Goal: Task Accomplishment & Management: Manage account settings

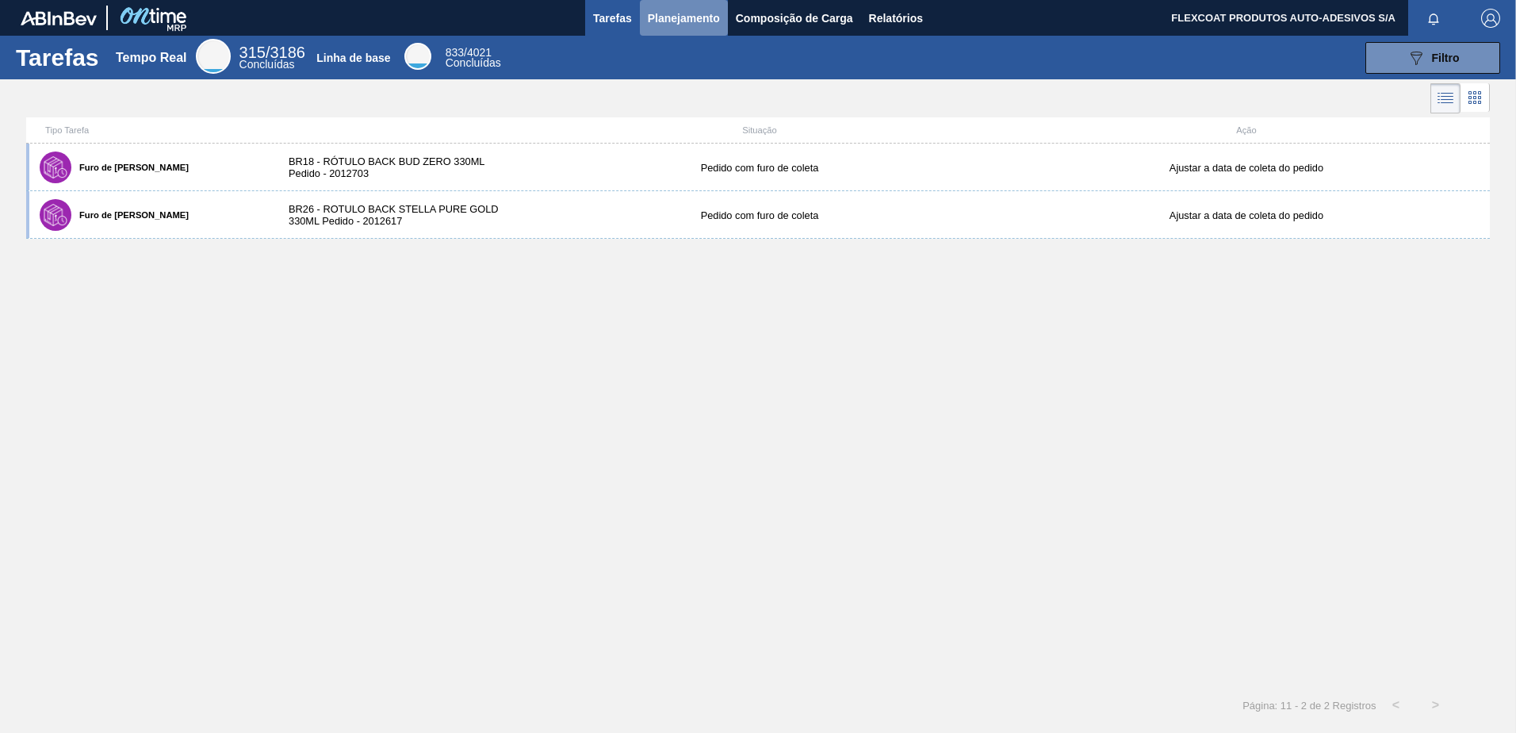
click at [674, 16] on span "Planejamento" at bounding box center [684, 18] width 72 height 19
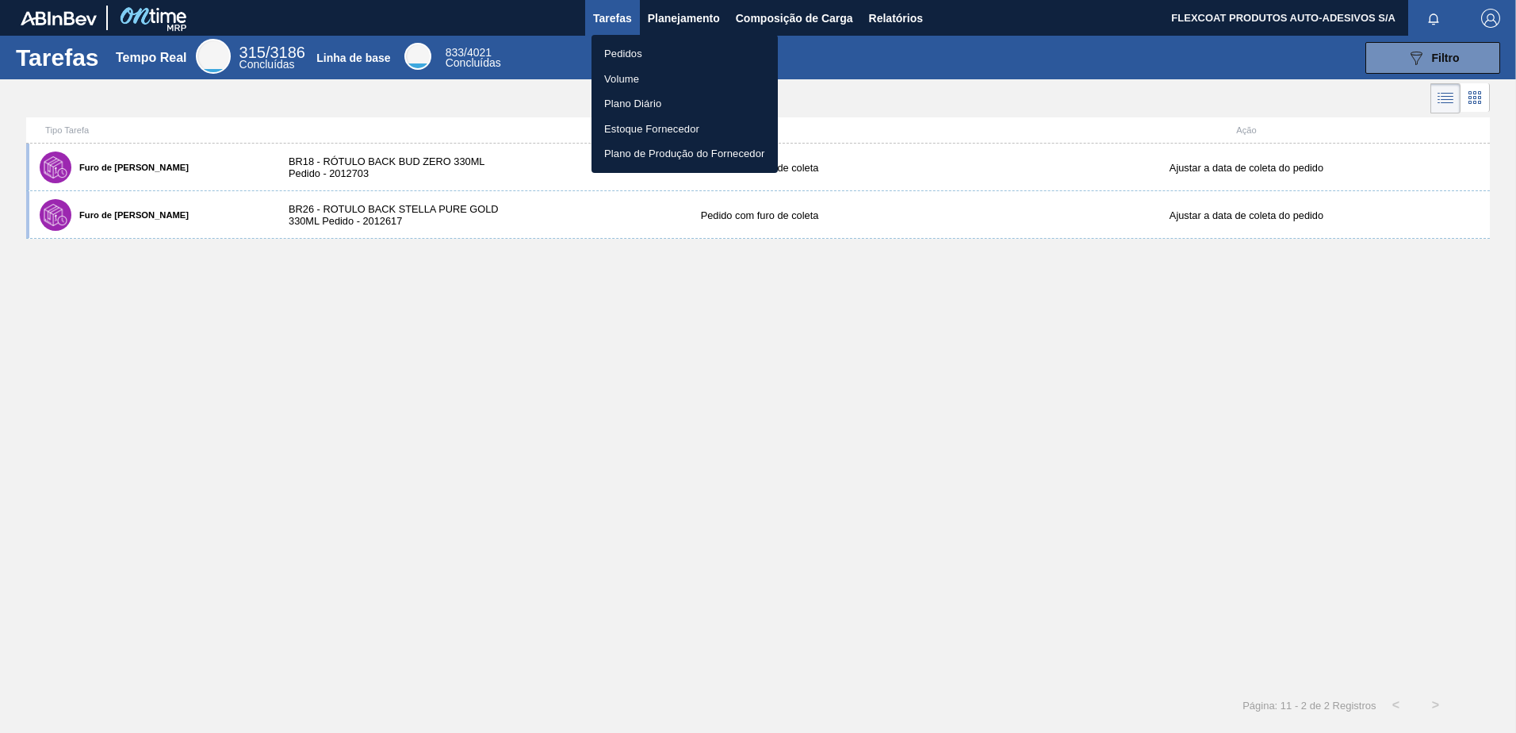
click at [621, 50] on li "Pedidos" at bounding box center [684, 53] width 186 height 25
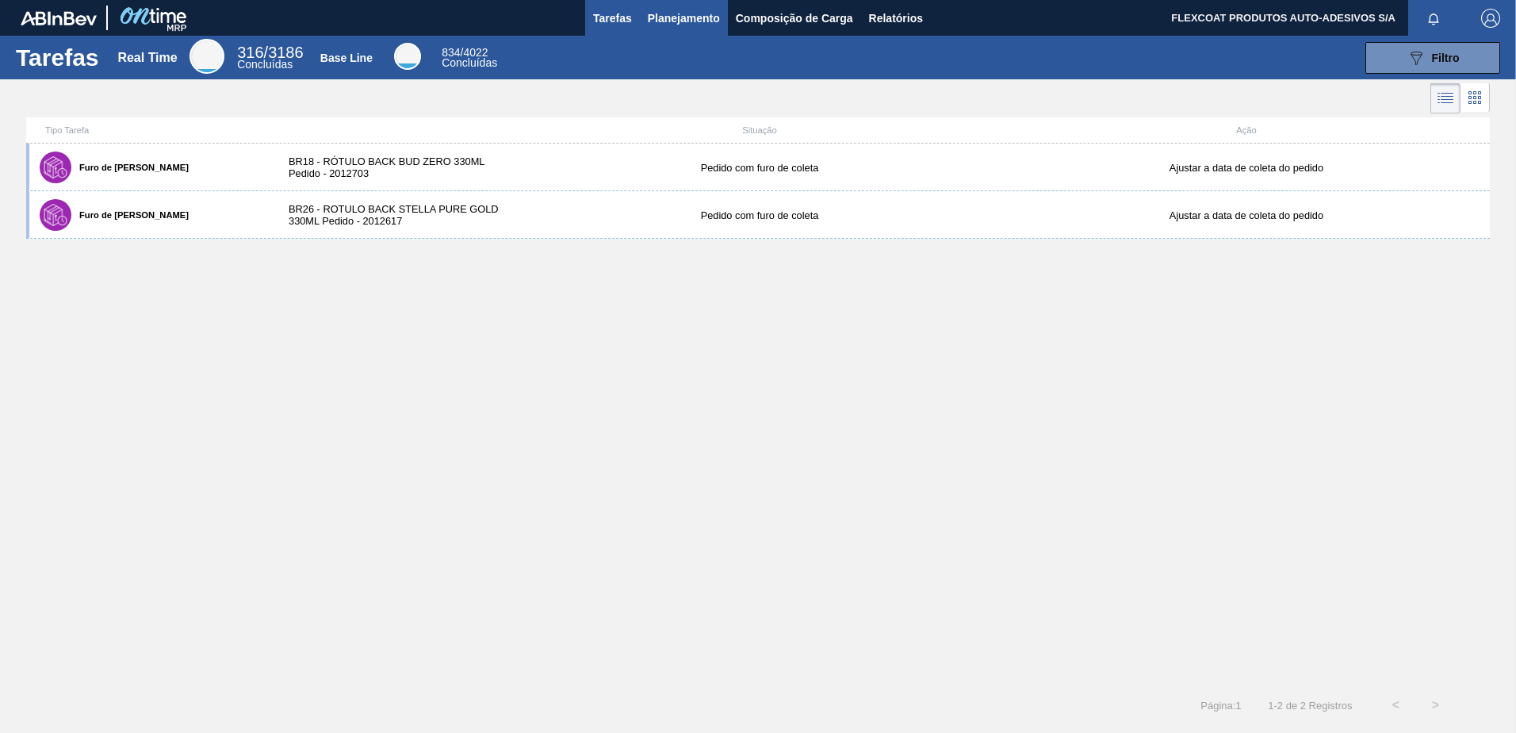
click at [681, 13] on span "Planejamento" at bounding box center [684, 18] width 72 height 19
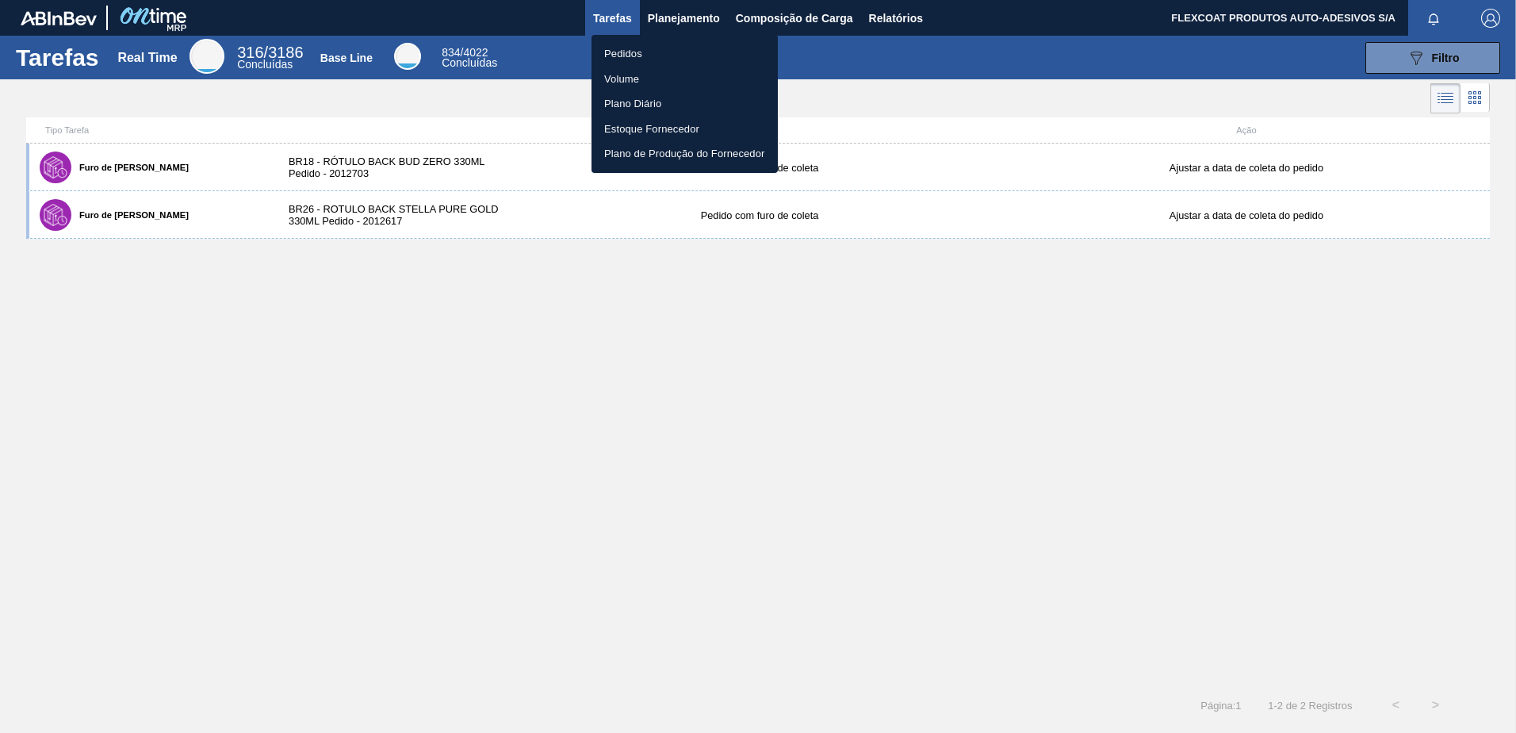
click at [637, 48] on li "Pedidos" at bounding box center [684, 53] width 186 height 25
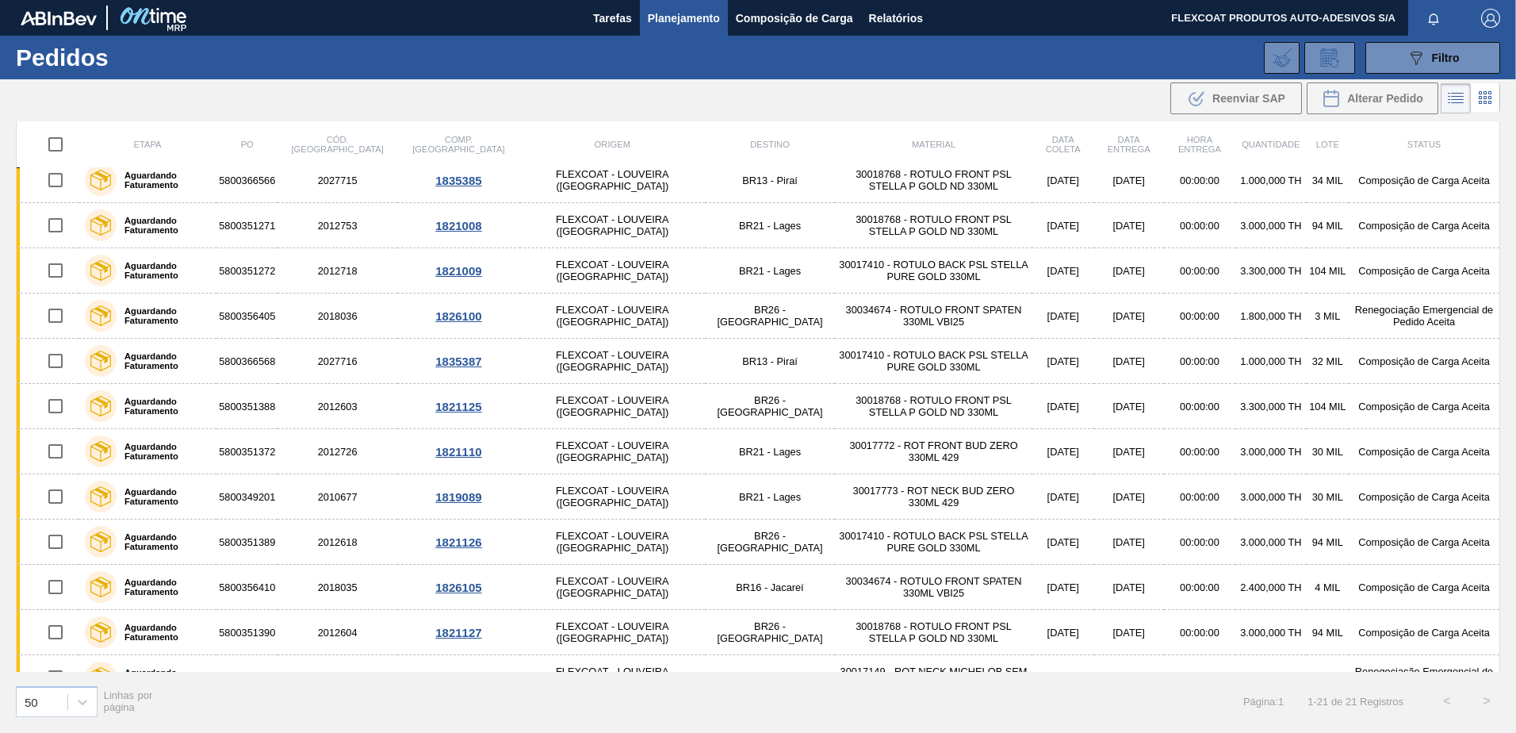
scroll to position [446, 0]
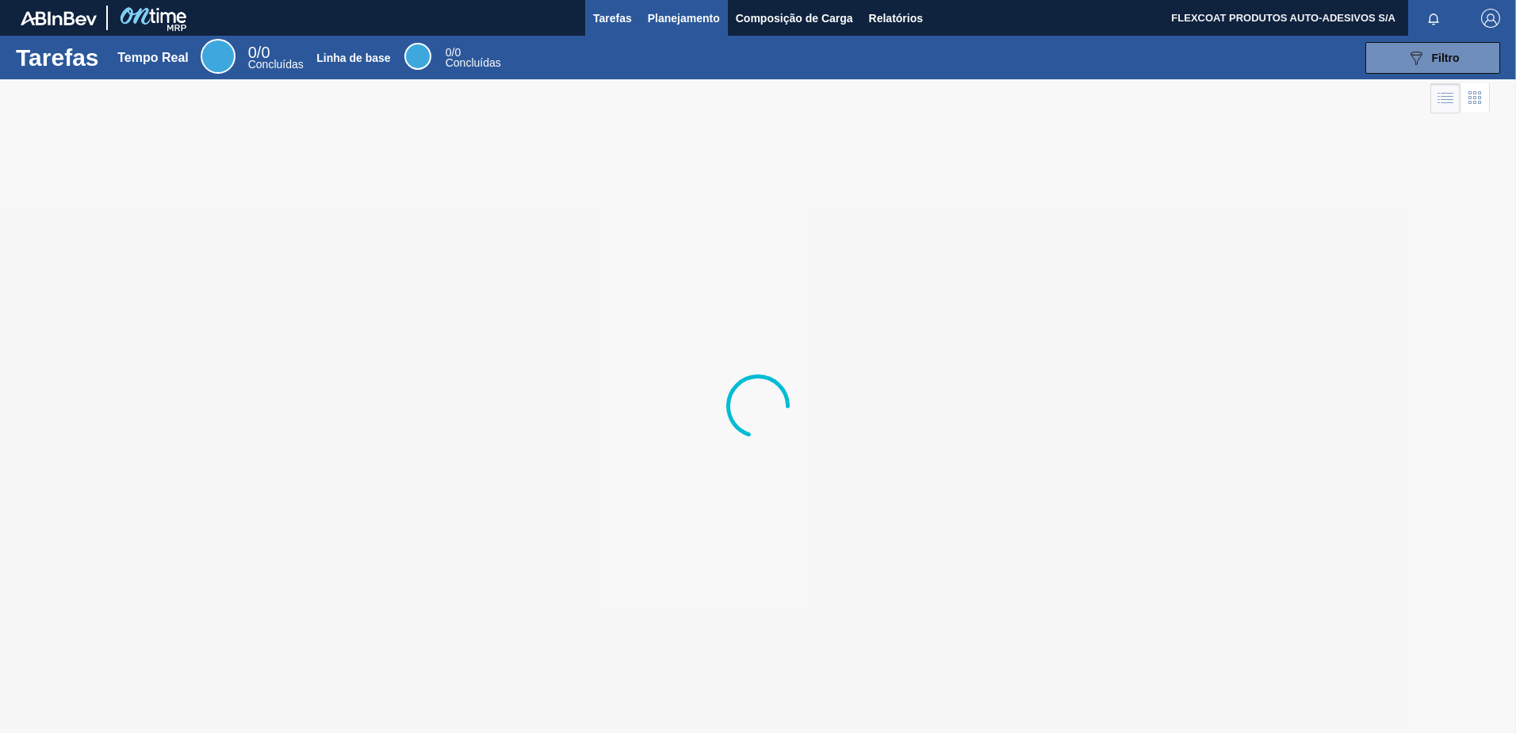
click at [671, 17] on span "Planejamento" at bounding box center [684, 18] width 72 height 19
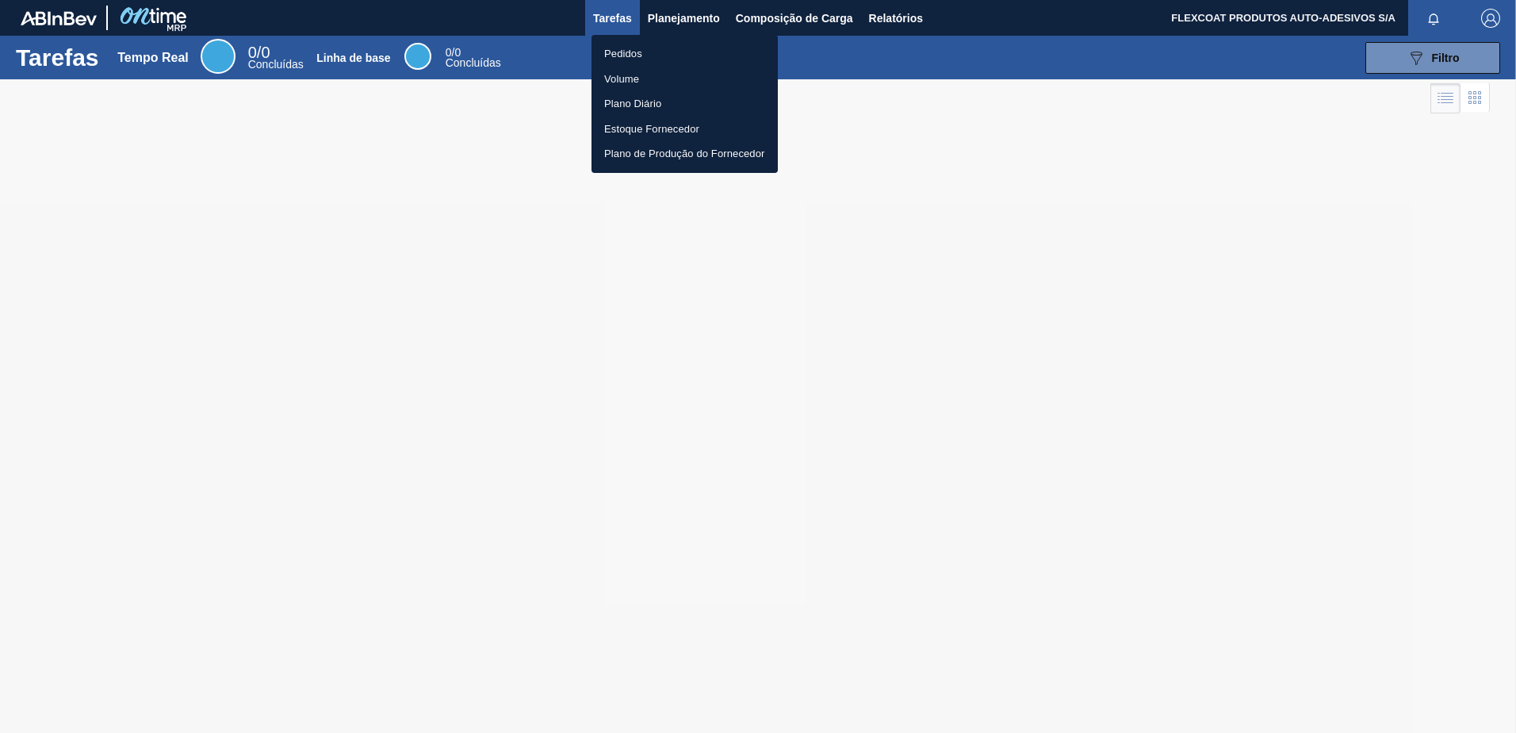
click at [623, 52] on li "Pedidos" at bounding box center [684, 53] width 186 height 25
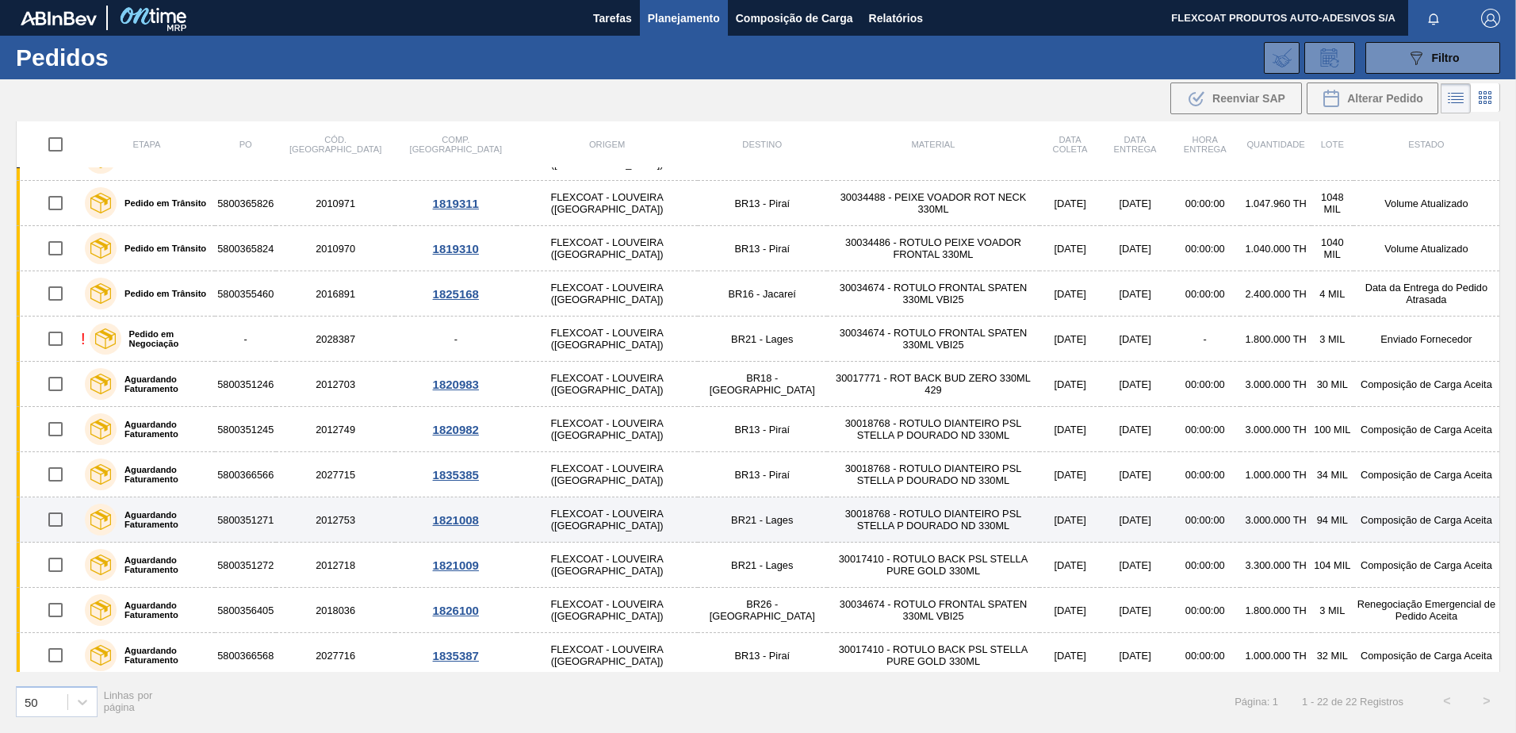
scroll to position [79, 0]
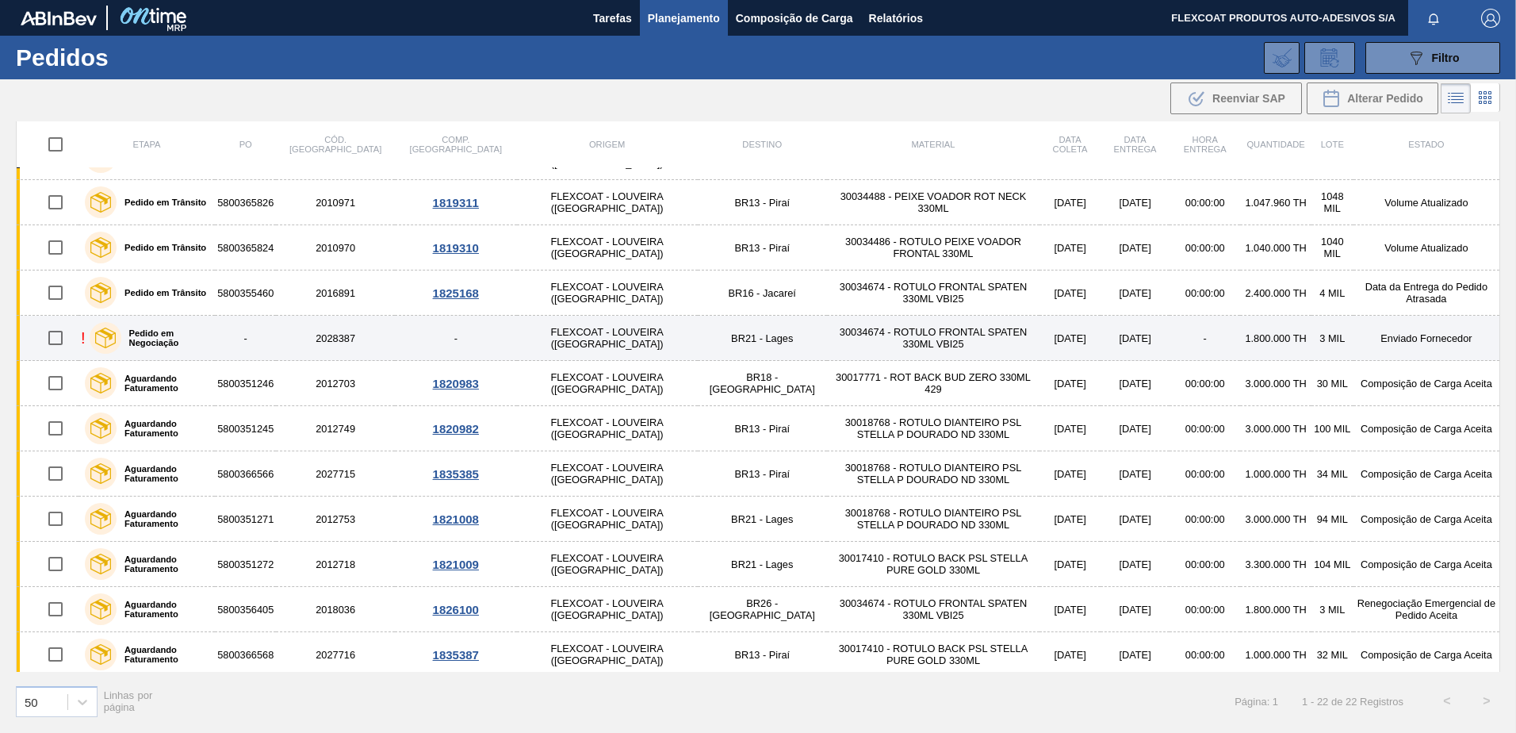
click at [163, 337] on label "Pedido em Negociação" at bounding box center [165, 337] width 88 height 19
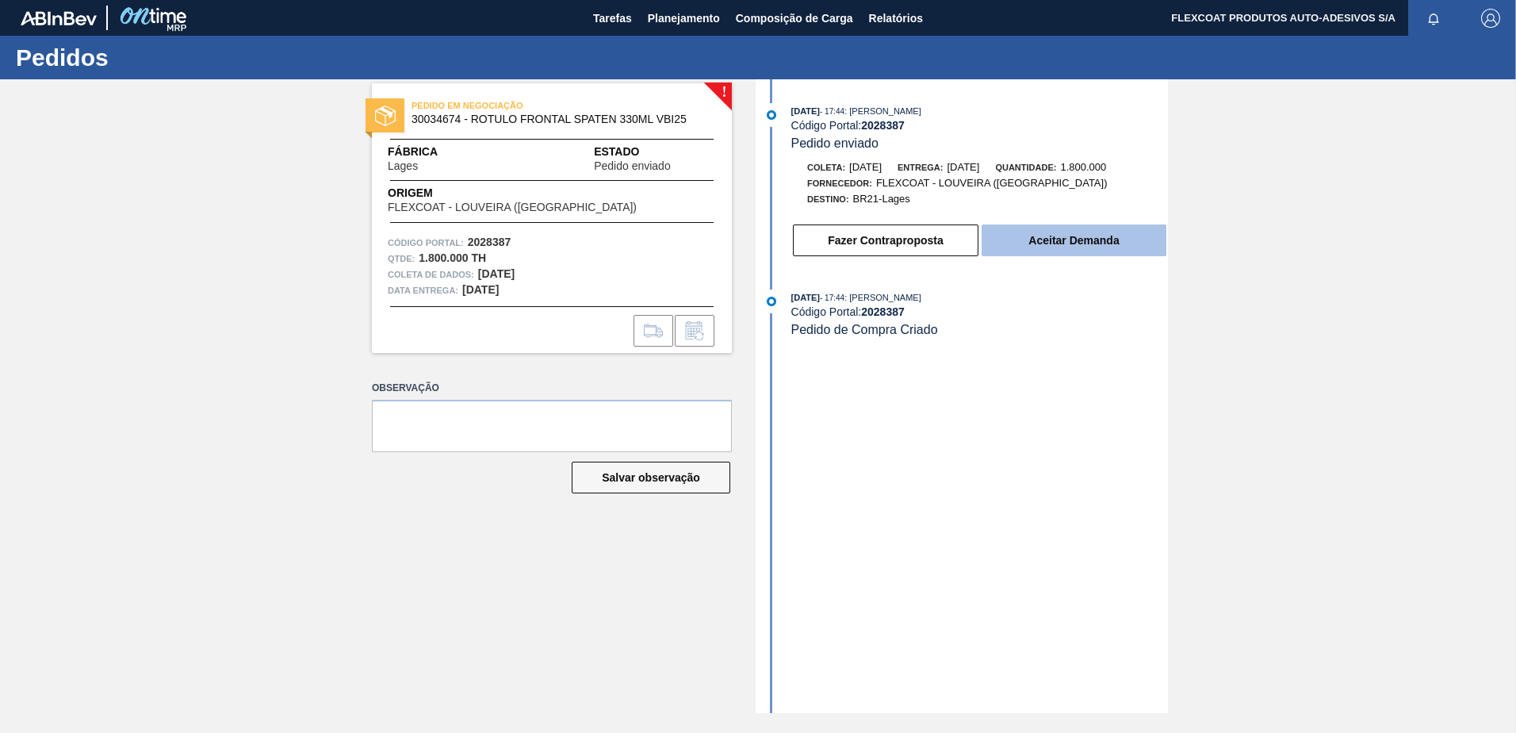
click at [1046, 243] on button "Aceitar Demanda" at bounding box center [1073, 240] width 185 height 32
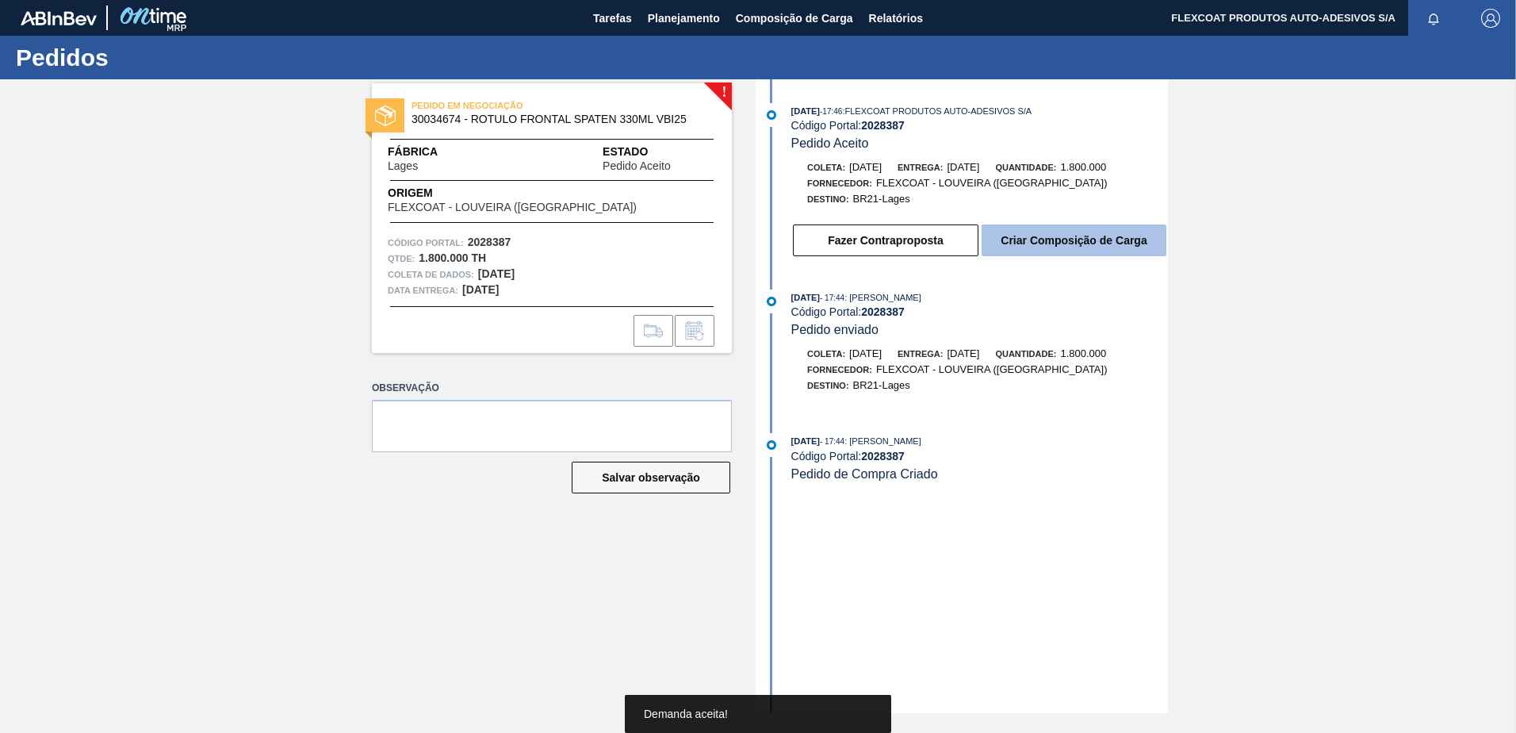
click at [1042, 237] on button "Criar Composição de Carga" at bounding box center [1073, 240] width 185 height 32
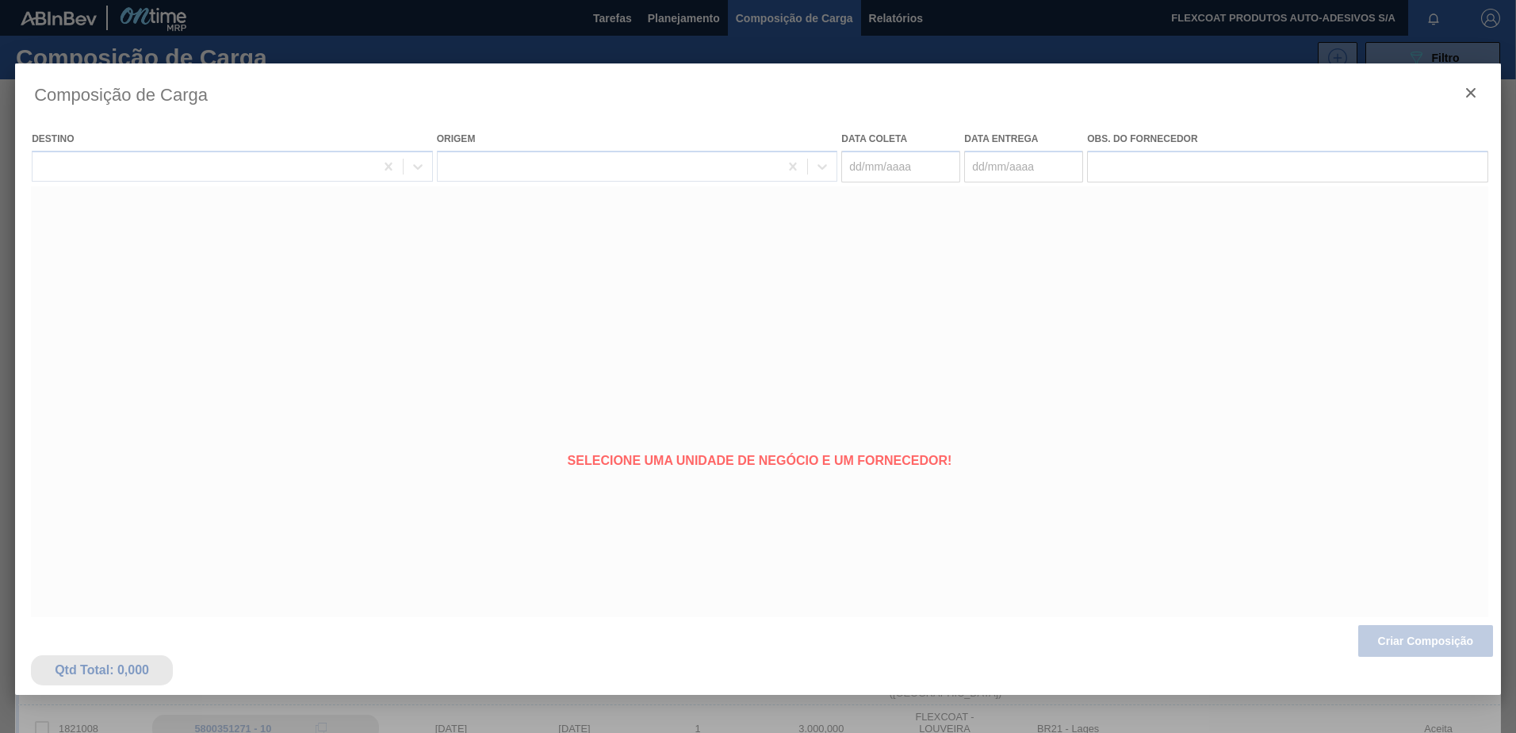
type coleta "11/09/2025"
type entrega "[DATE]"
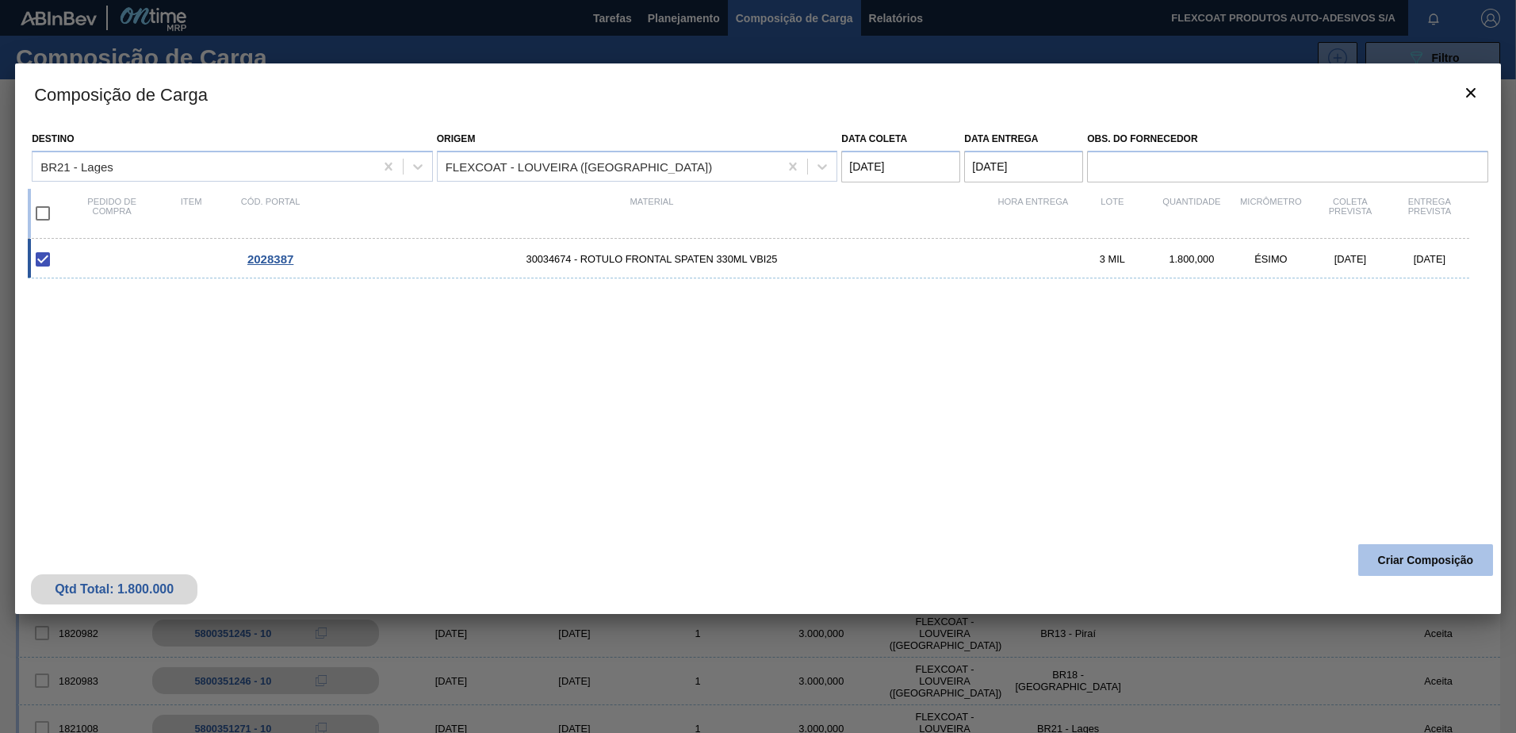
click at [1404, 564] on button "Criar Composição" at bounding box center [1425, 560] width 135 height 32
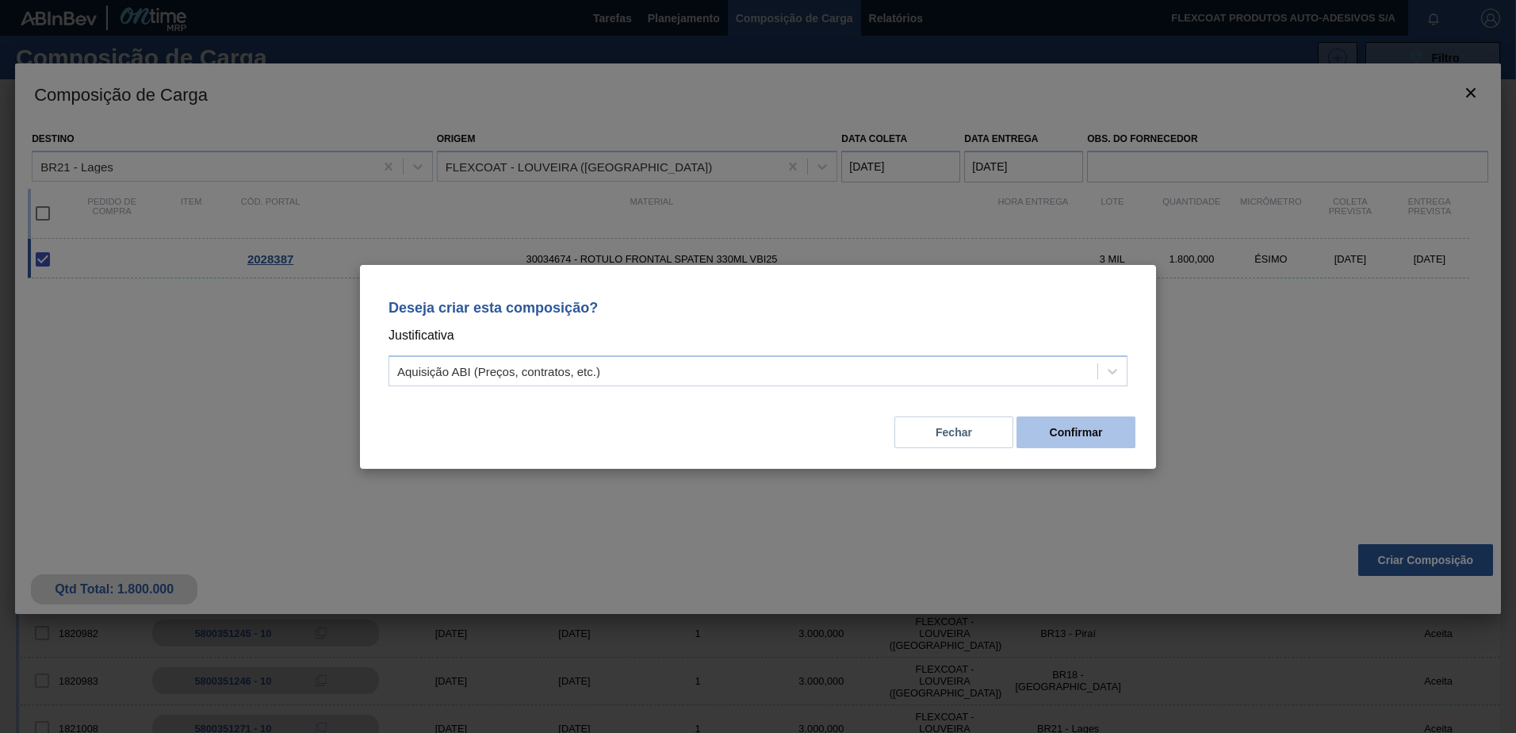
click at [1092, 435] on button "Confirmar" at bounding box center [1075, 432] width 119 height 32
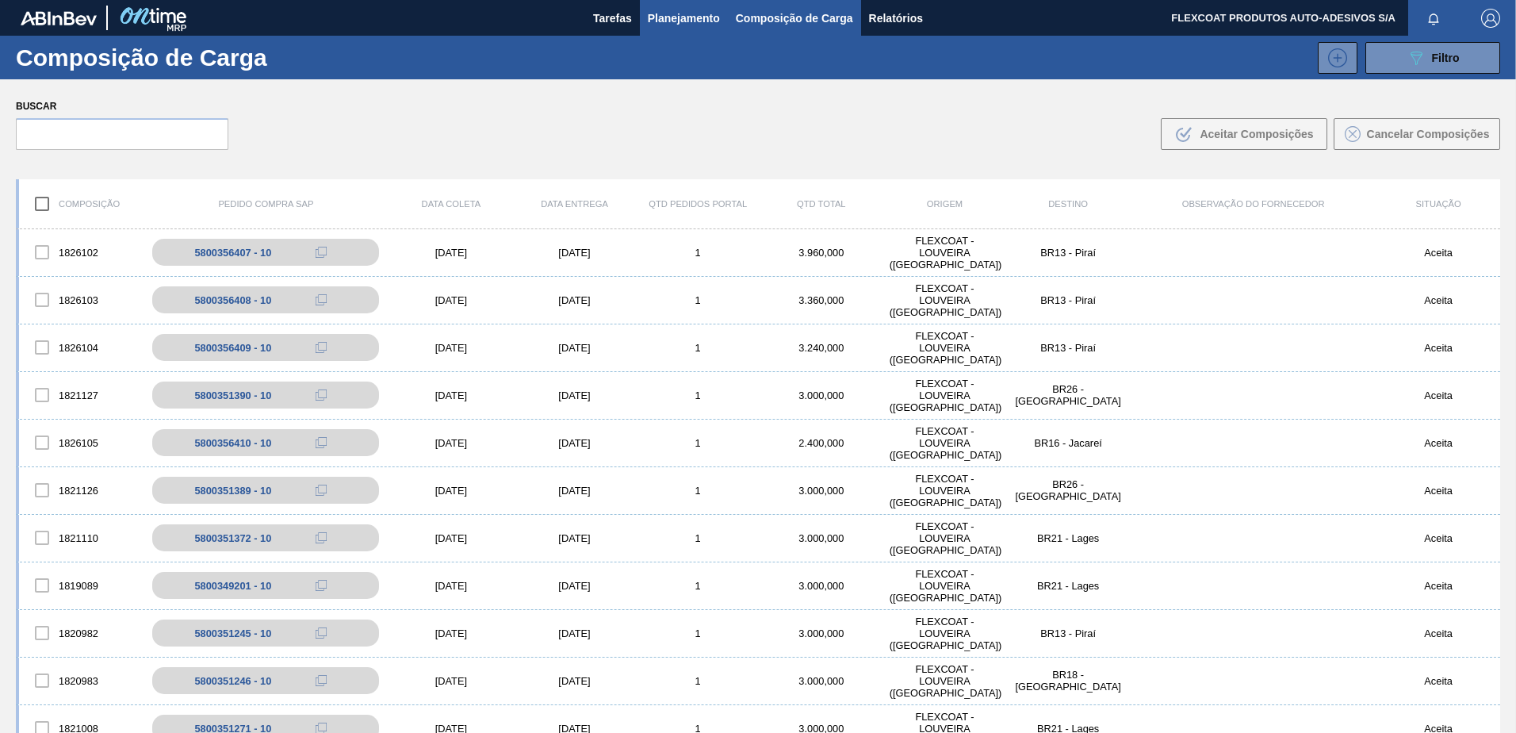
click at [667, 25] on span "Planejamento" at bounding box center [684, 18] width 72 height 19
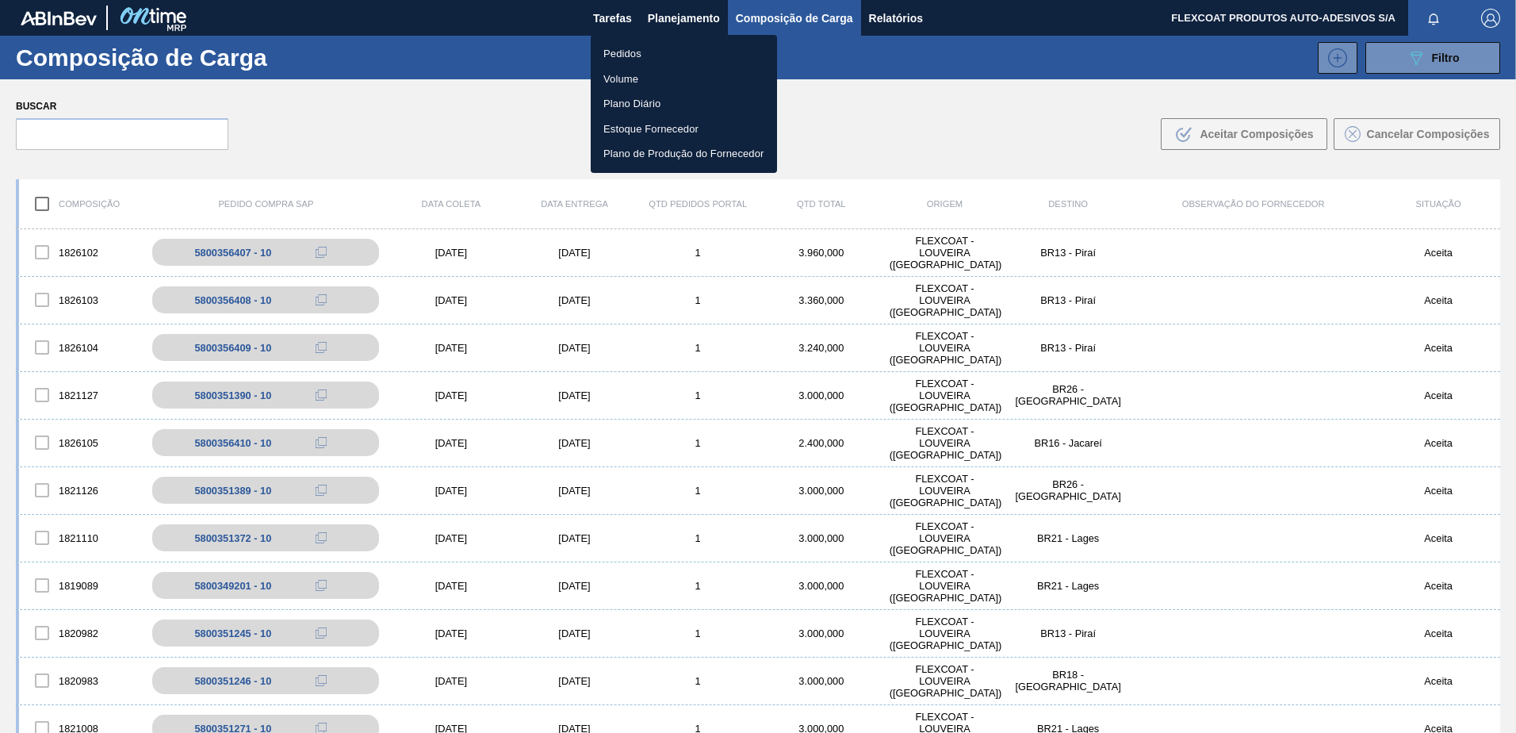
click at [620, 52] on li "Pedidos" at bounding box center [684, 53] width 186 height 25
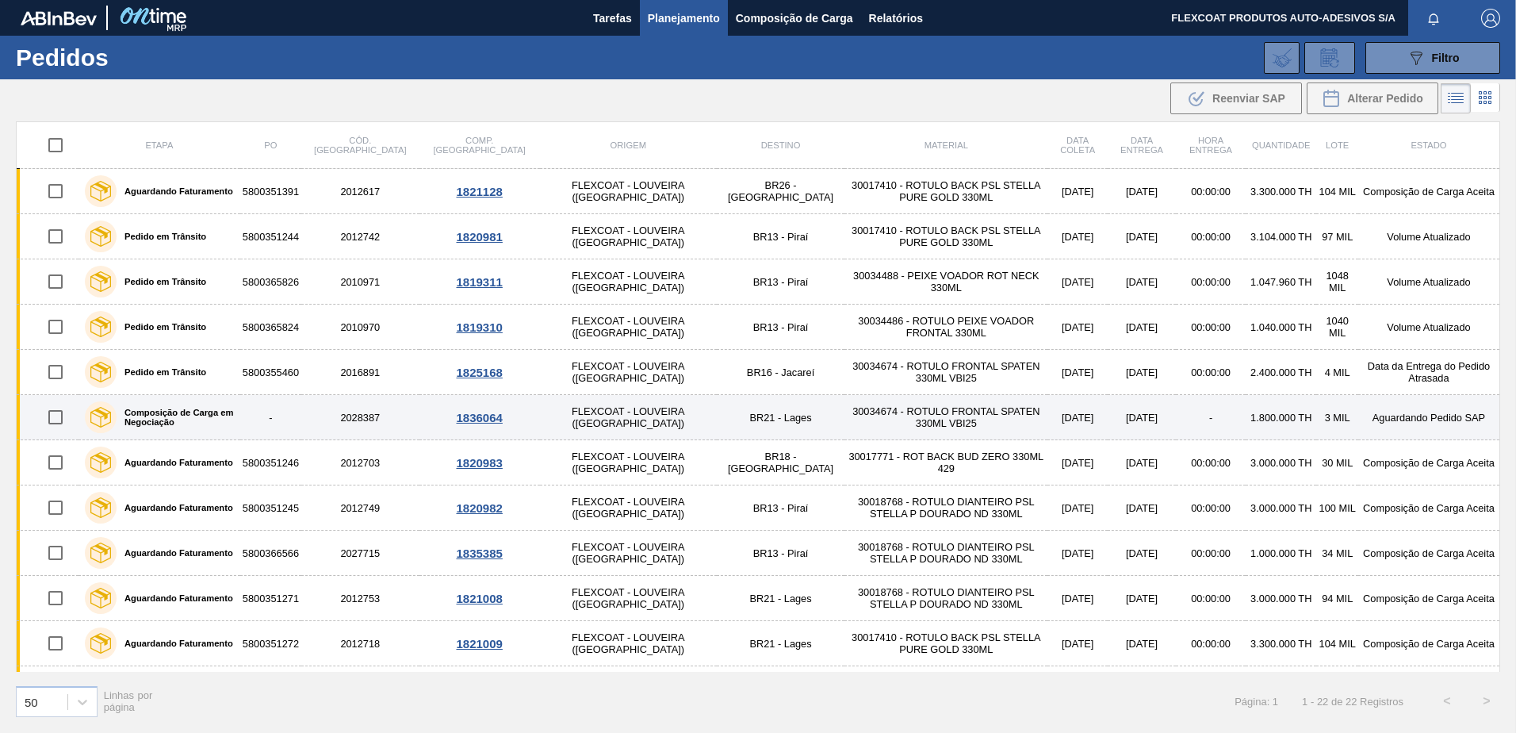
click at [159, 415] on label "Composição de Carga em Negociação" at bounding box center [175, 416] width 117 height 19
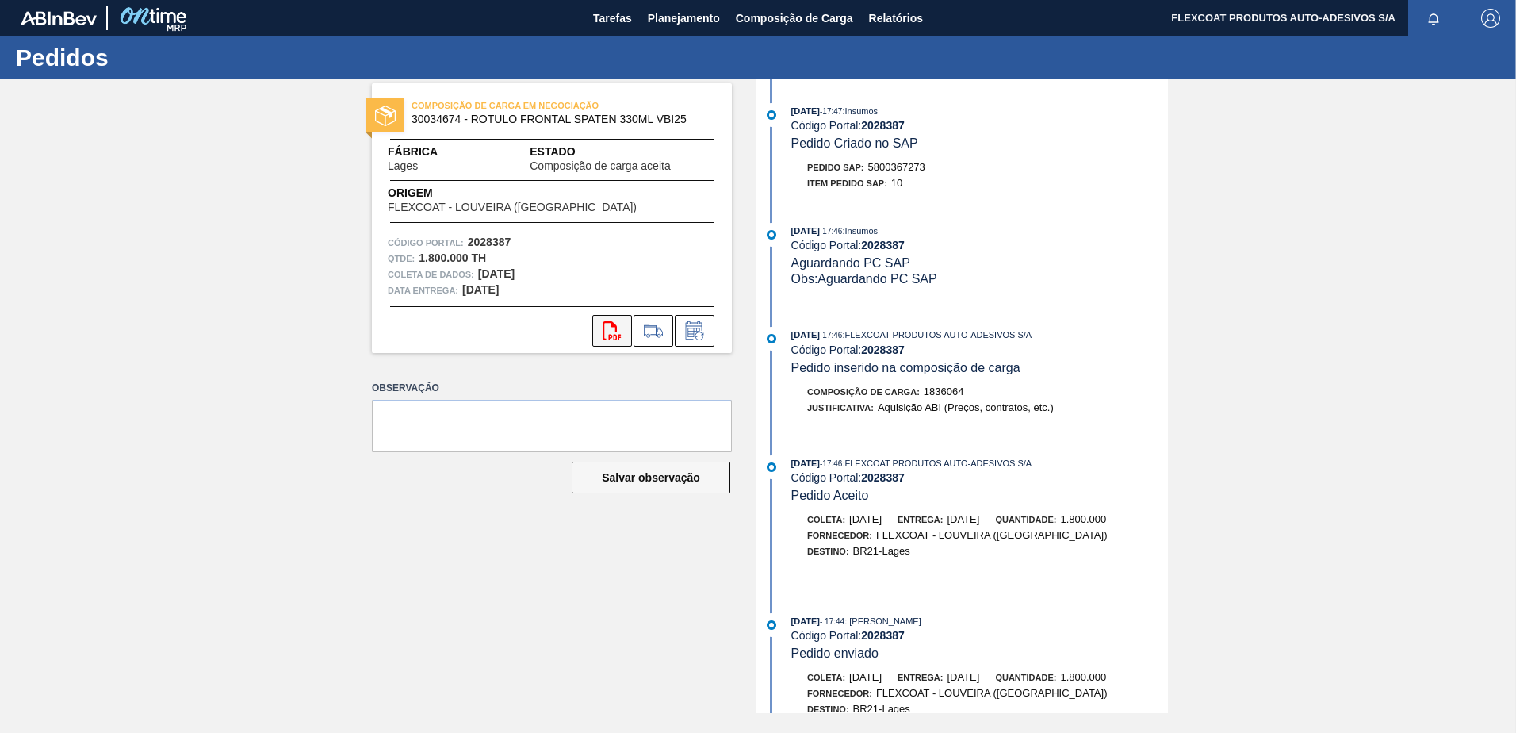
click at [603, 331] on icon at bounding box center [612, 330] width 18 height 19
